Goal: Task Accomplishment & Management: Manage account settings

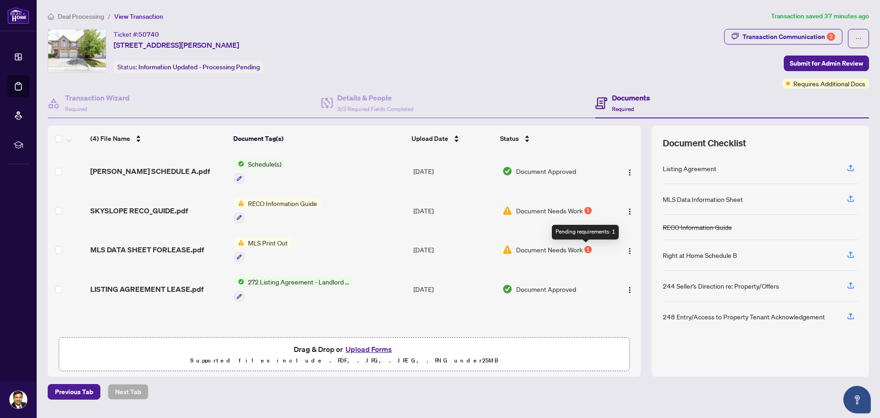
click at [585, 248] on div "1" at bounding box center [587, 249] width 7 height 7
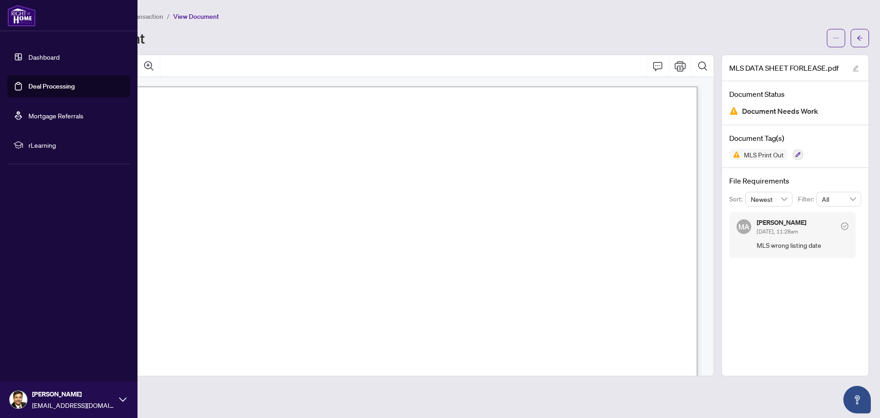
click at [55, 56] on link "Dashboard" at bounding box center [43, 57] width 31 height 8
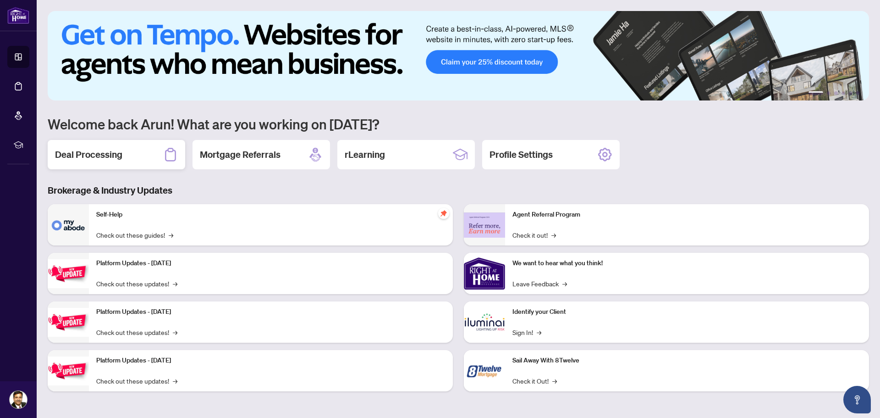
click at [144, 156] on div "Deal Processing" at bounding box center [117, 154] width 138 height 29
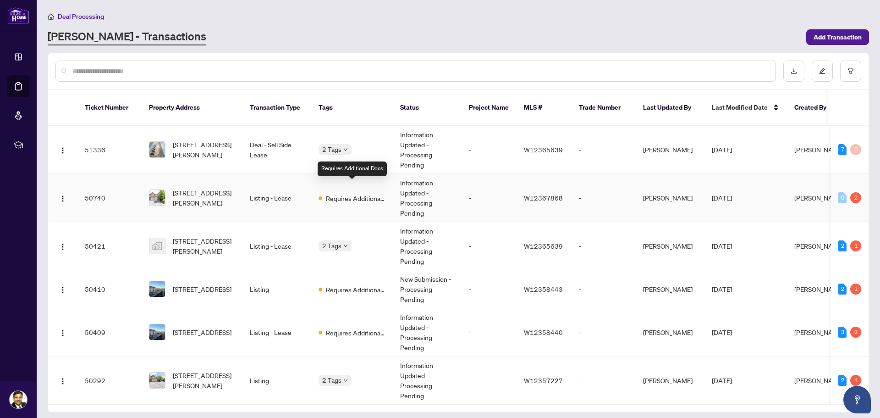
click at [356, 193] on span "Requires Additional Docs" at bounding box center [356, 198] width 60 height 10
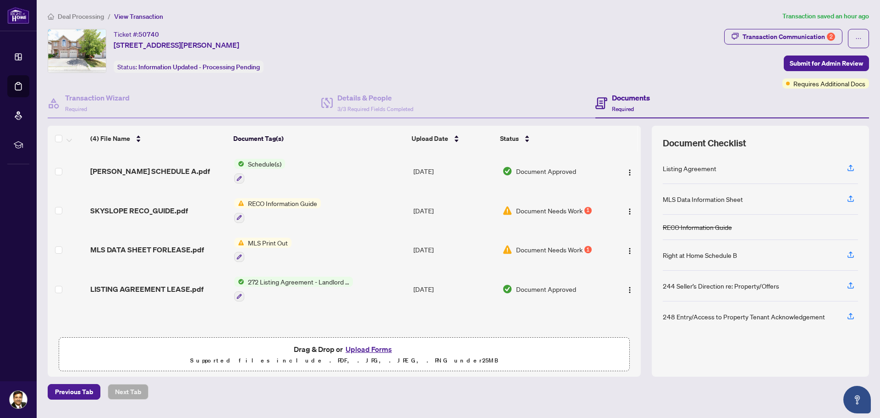
click at [584, 210] on div "1" at bounding box center [587, 210] width 7 height 7
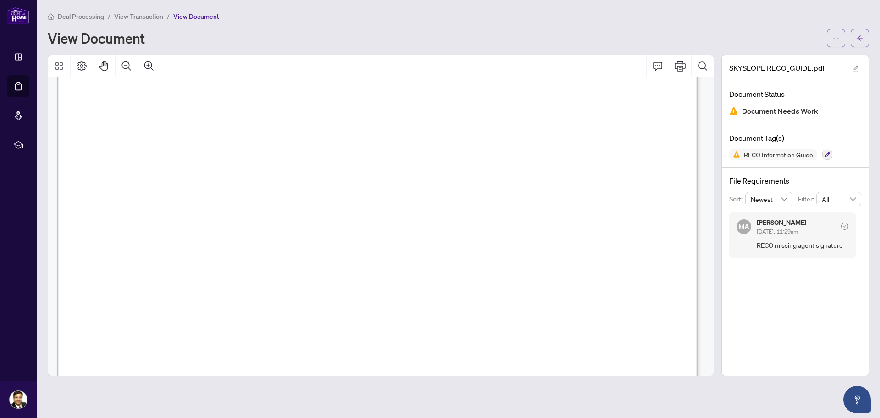
scroll to position [10313, 0]
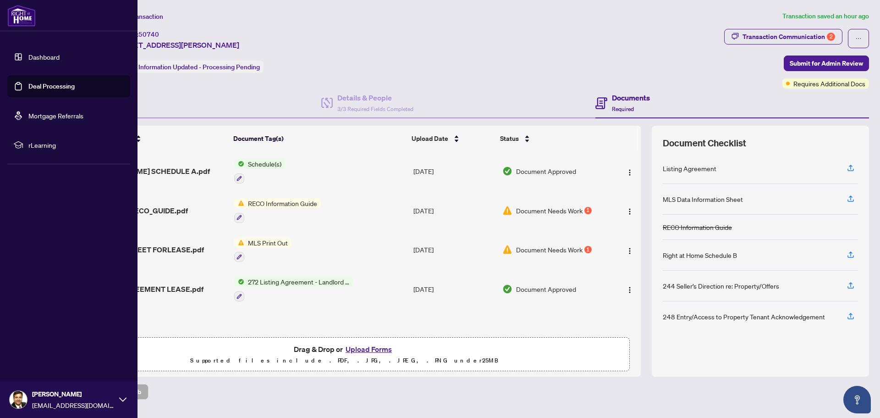
click at [40, 56] on link "Dashboard" at bounding box center [43, 57] width 31 height 8
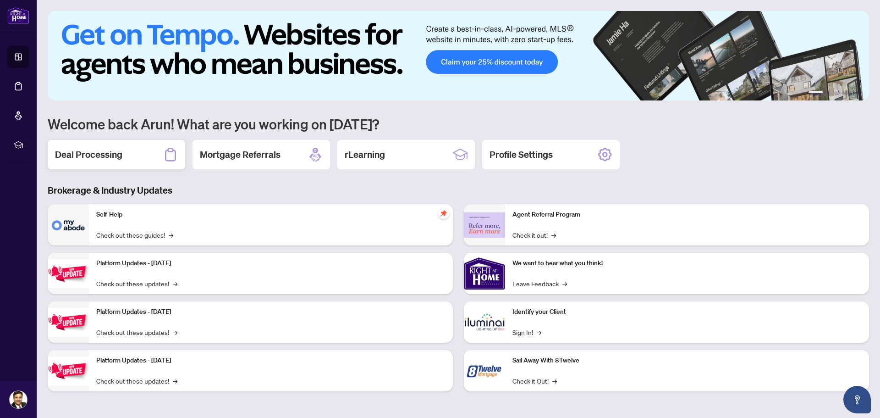
click at [126, 157] on div "Deal Processing" at bounding box center [117, 154] width 138 height 29
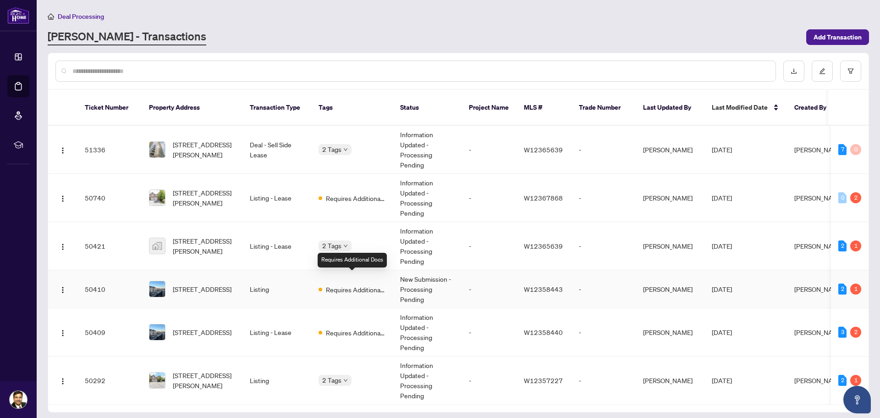
click at [334, 284] on span "Requires Additional Docs" at bounding box center [356, 289] width 60 height 10
click at [346, 327] on span "Requires Additional Docs" at bounding box center [356, 332] width 60 height 10
